Goal: Task Accomplishment & Management: Use online tool/utility

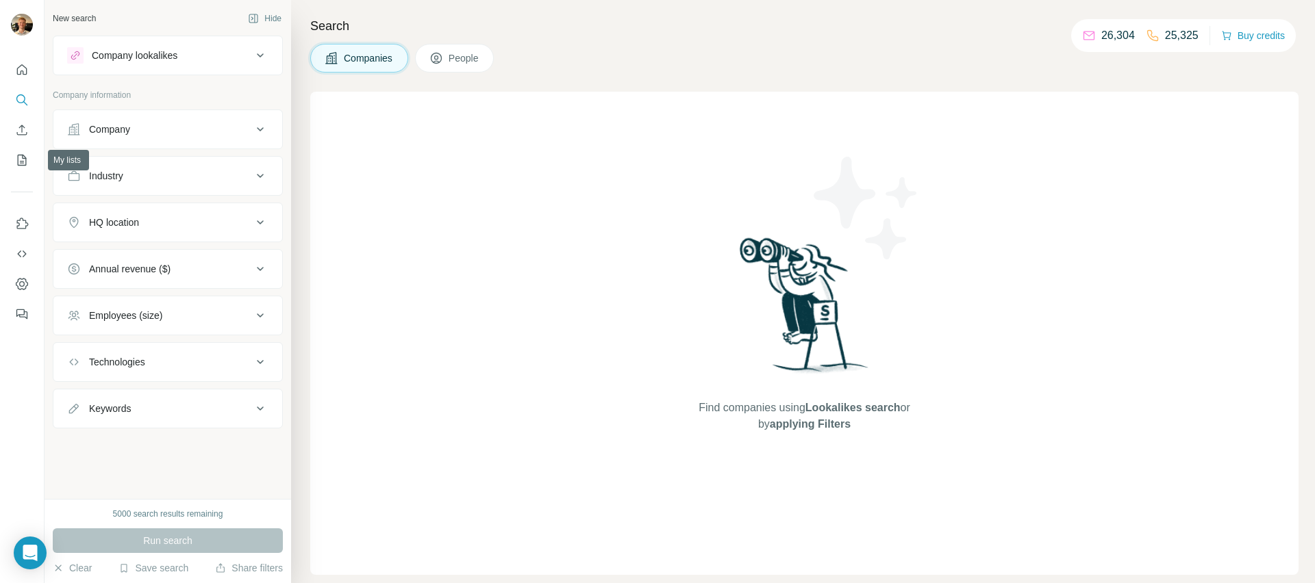
click at [32, 151] on button "My lists" at bounding box center [22, 160] width 22 height 25
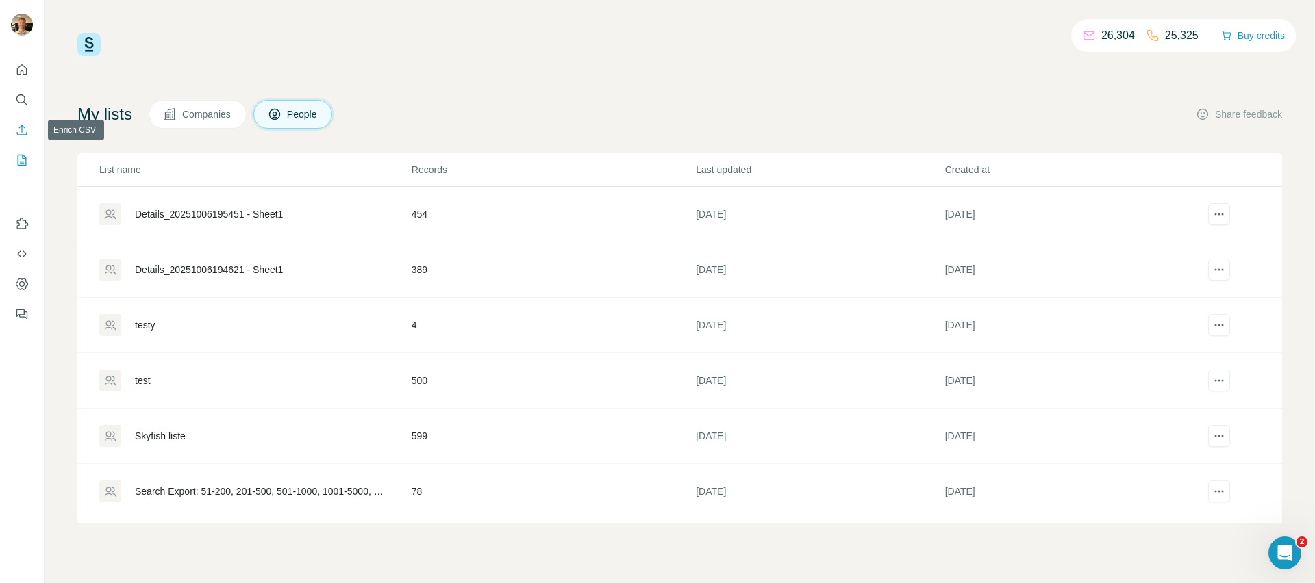
click at [27, 124] on icon "Enrich CSV" at bounding box center [22, 130] width 14 height 14
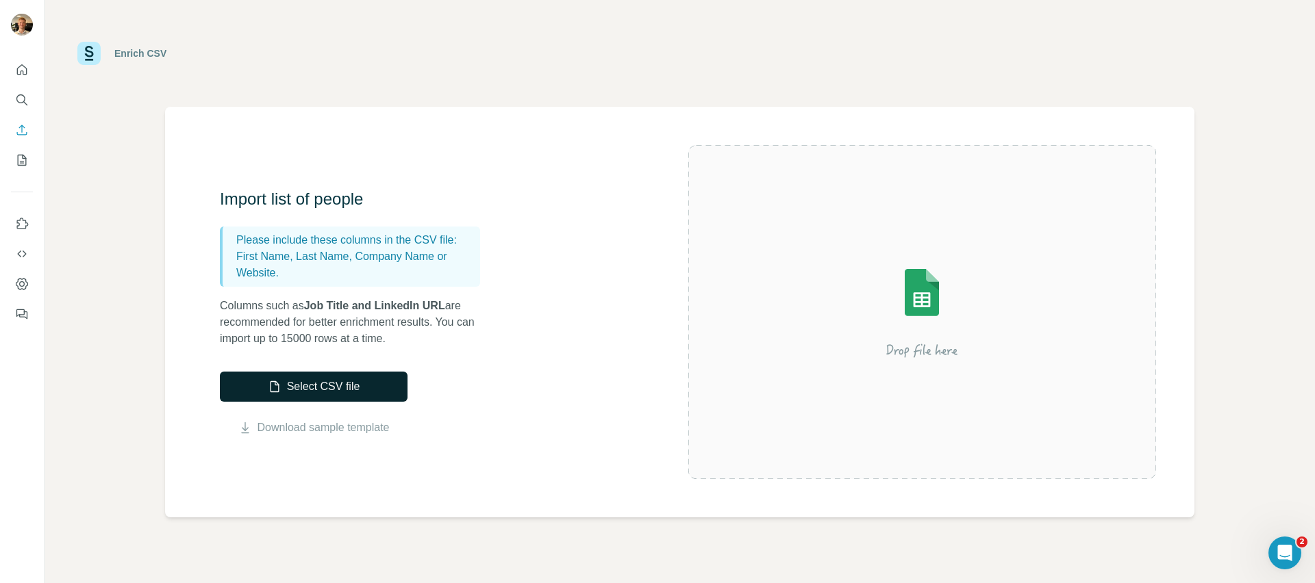
click at [270, 388] on icon "button" at bounding box center [275, 387] width 14 height 14
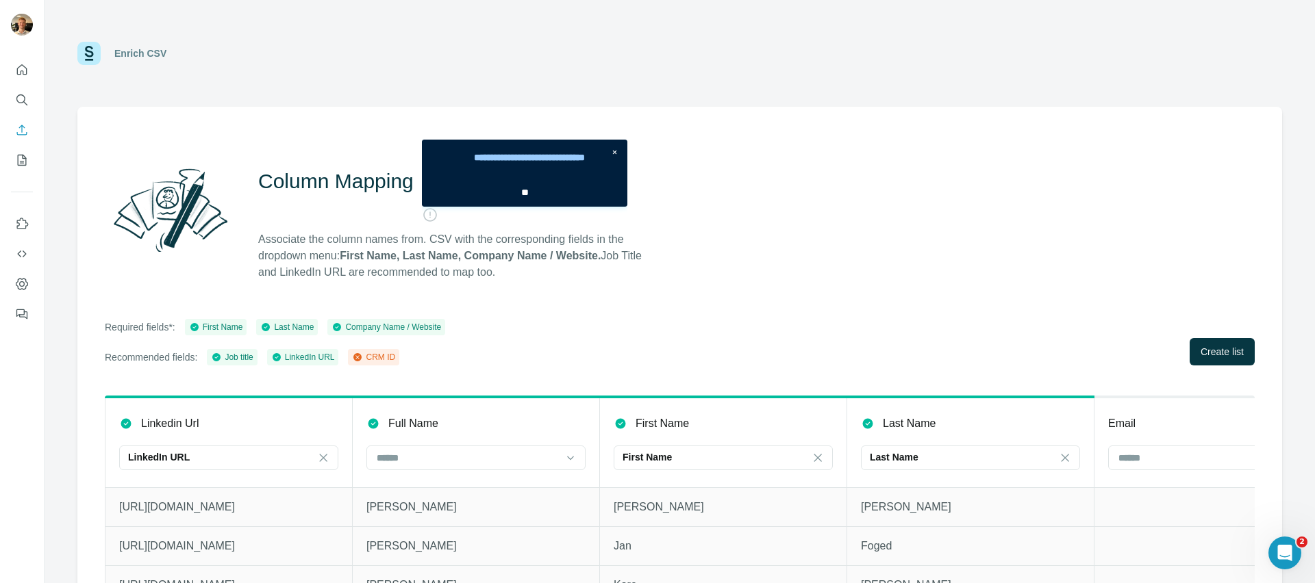
click at [779, 285] on div "Column Mapping Associate the column names from. CSV with the corresponding fiel…" at bounding box center [679, 368] width 1205 height 523
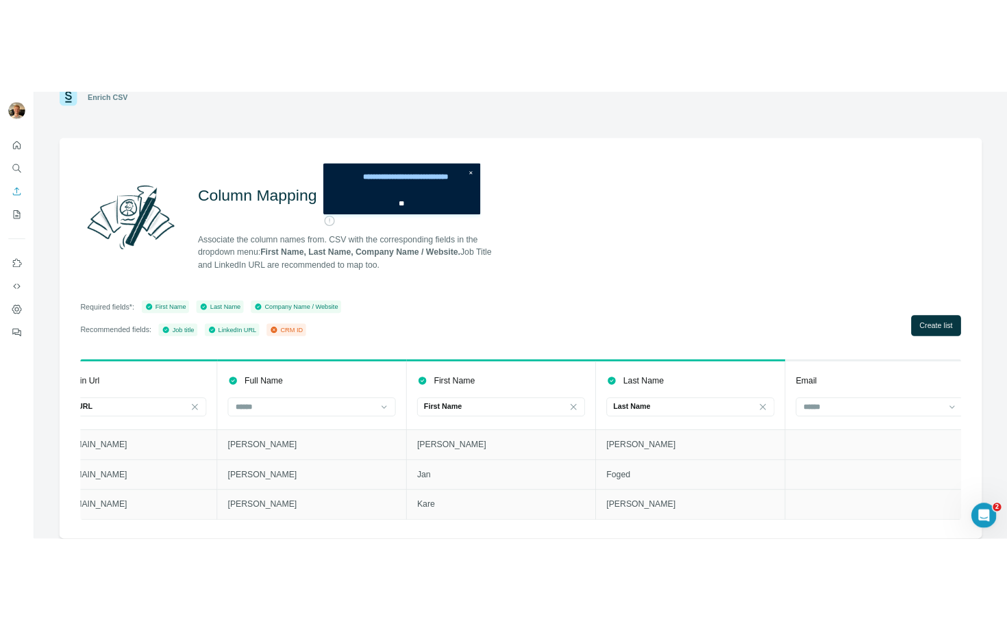
scroll to position [0, 76]
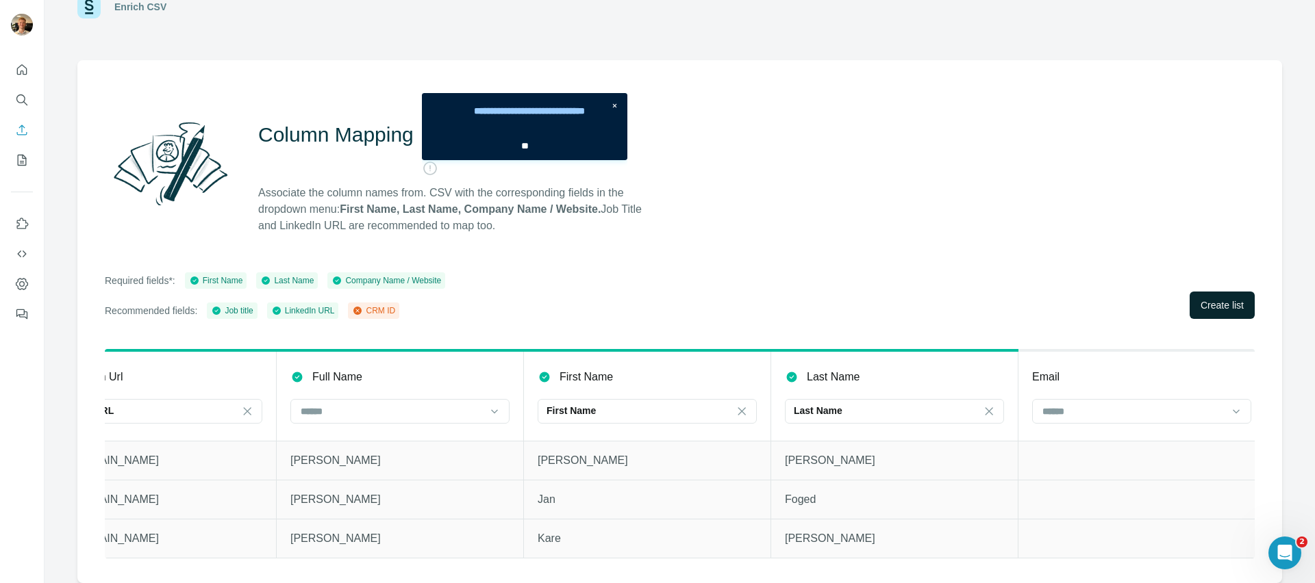
click at [1201, 299] on span "Create list" at bounding box center [1222, 306] width 43 height 14
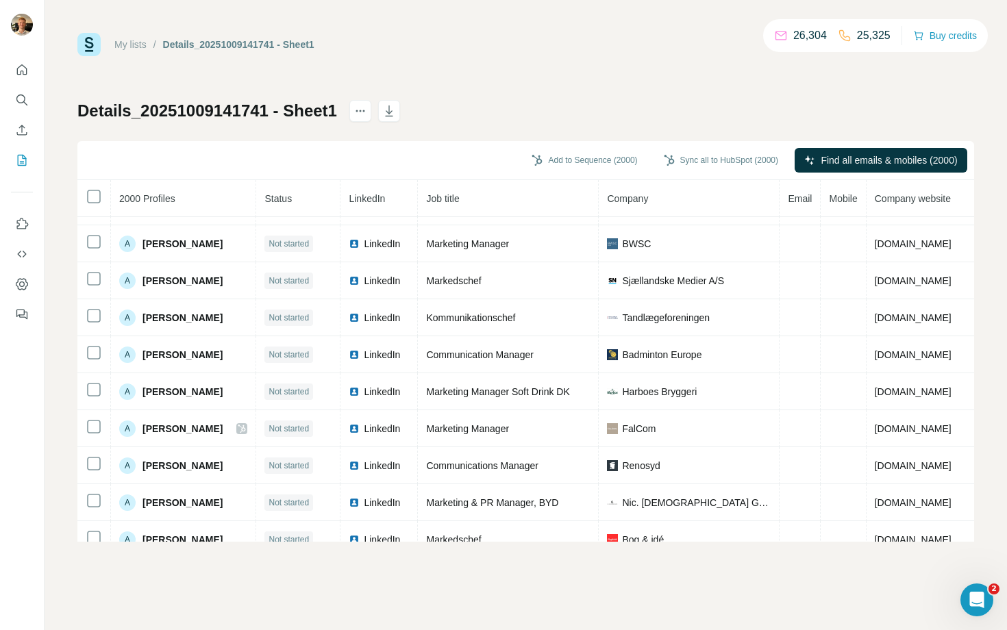
scroll to position [1067, 0]
